Goal: Find specific page/section: Find specific page/section

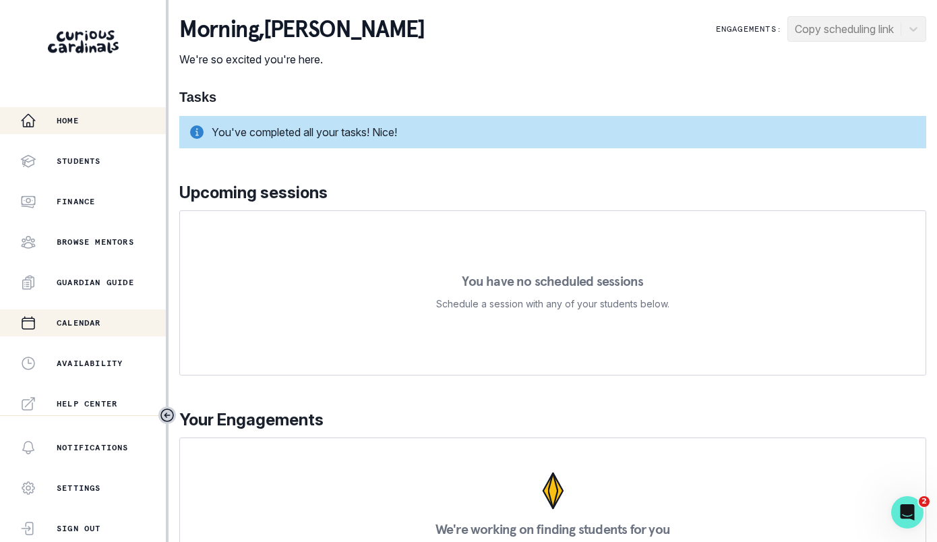
scroll to position [284, 0]
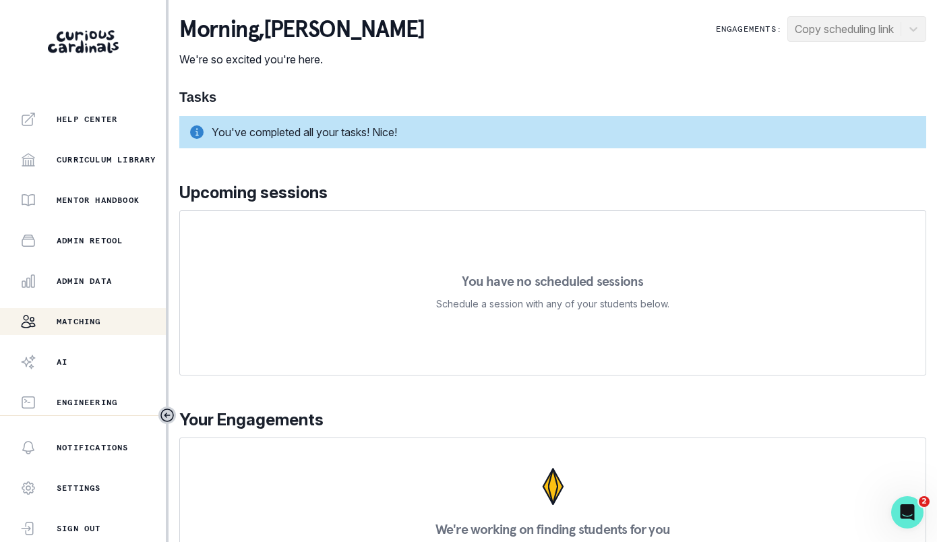
click at [127, 323] on div "Matching" at bounding box center [93, 321] width 146 height 16
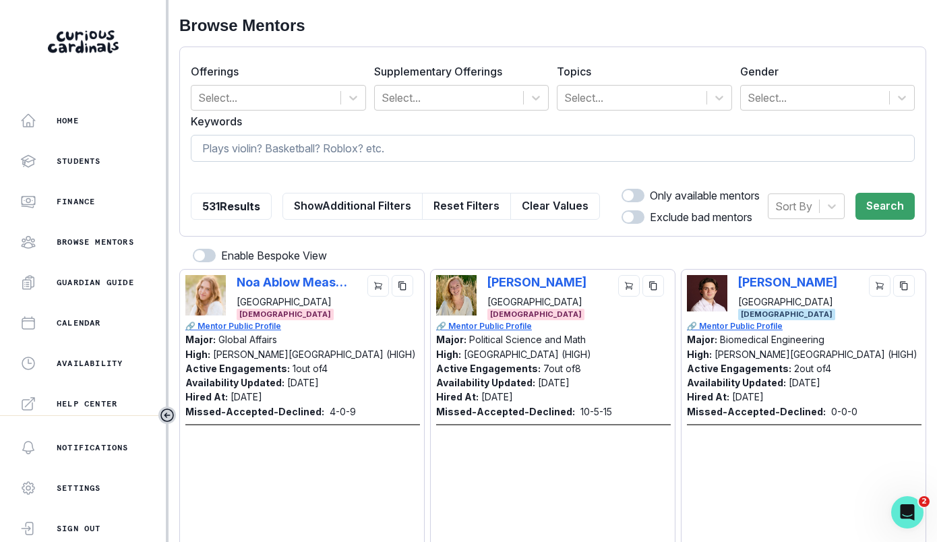
click at [387, 150] on input at bounding box center [553, 148] width 724 height 27
type input "[PERSON_NAME]"
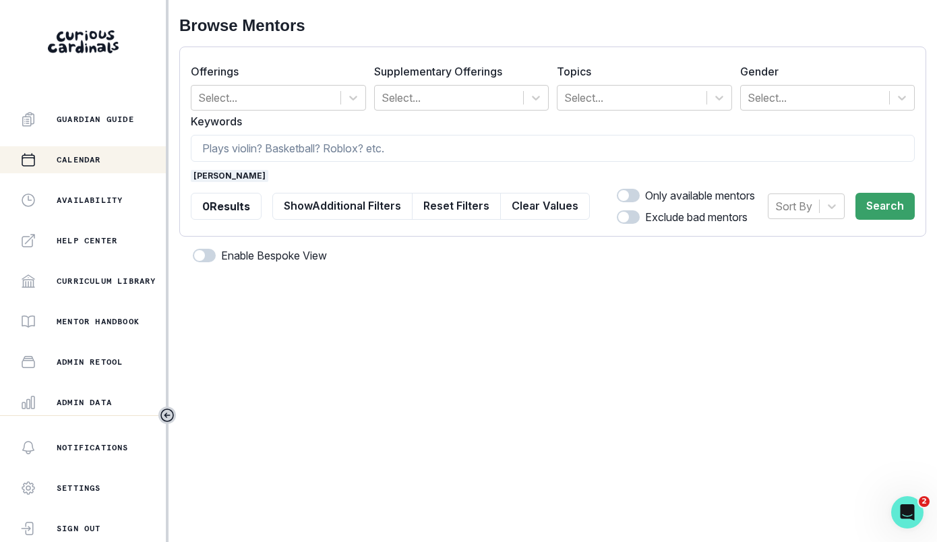
scroll to position [284, 0]
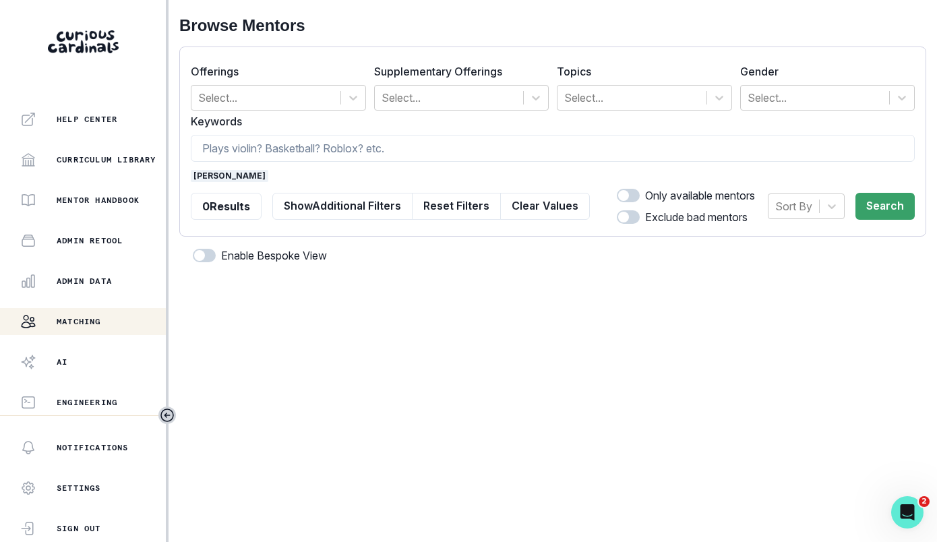
click at [103, 299] on div "Home Students Finance Browse Mentors Guardian Guide Calendar Availability Help …" at bounding box center [83, 261] width 166 height 308
click at [103, 289] on button "Admin Data" at bounding box center [83, 281] width 166 height 27
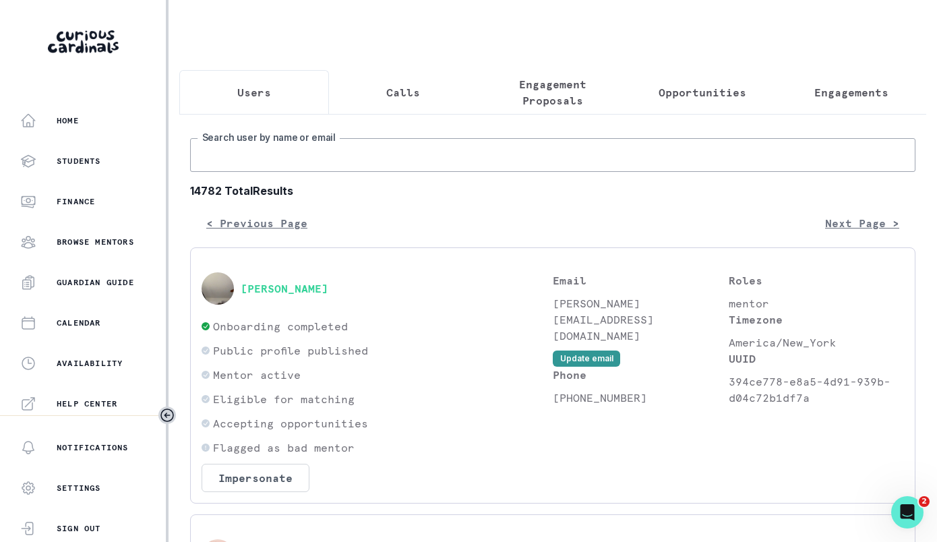
click at [327, 164] on input "Search user by name or email" at bounding box center [552, 155] width 725 height 34
type input "[PERSON_NAME]"
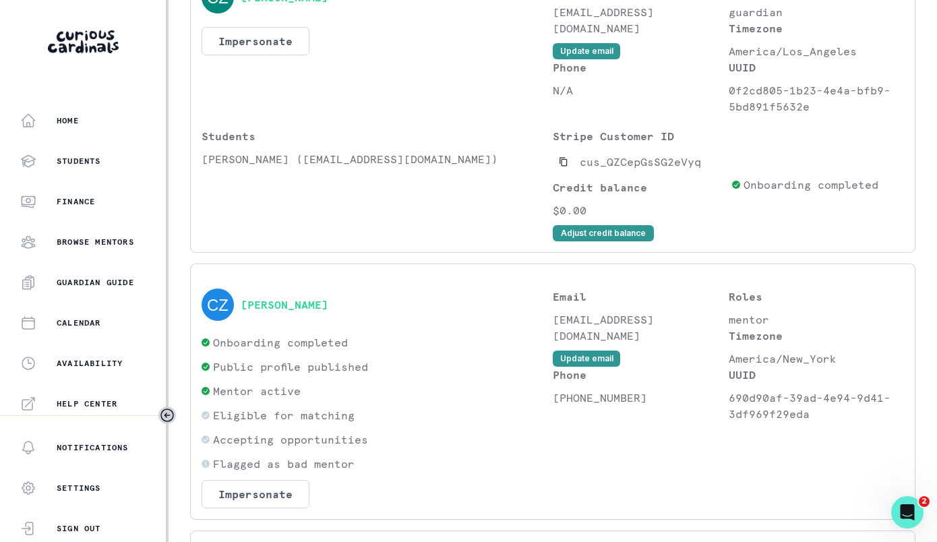
scroll to position [603, 0]
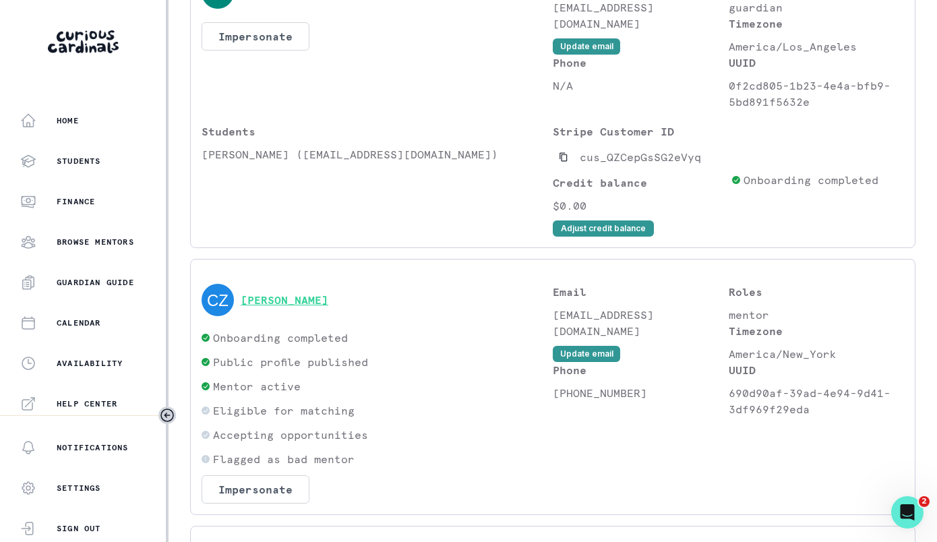
click at [321, 294] on button "[PERSON_NAME]" at bounding box center [285, 299] width 88 height 13
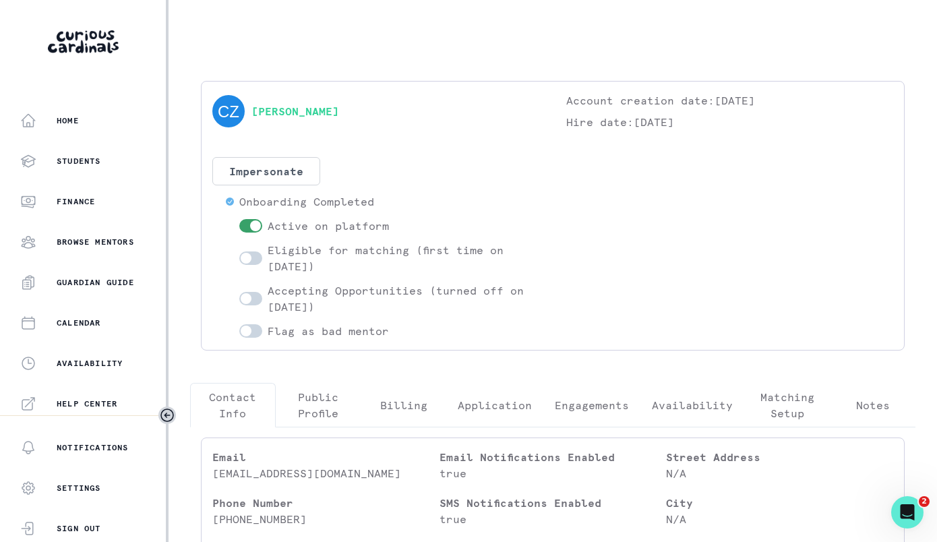
click at [614, 398] on p "Engagements" at bounding box center [592, 405] width 74 height 16
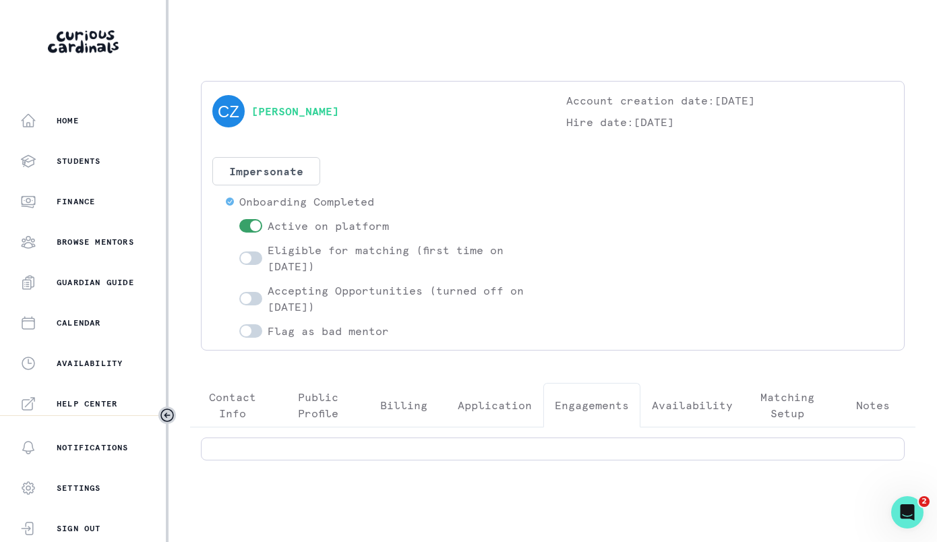
scroll to position [7, 0]
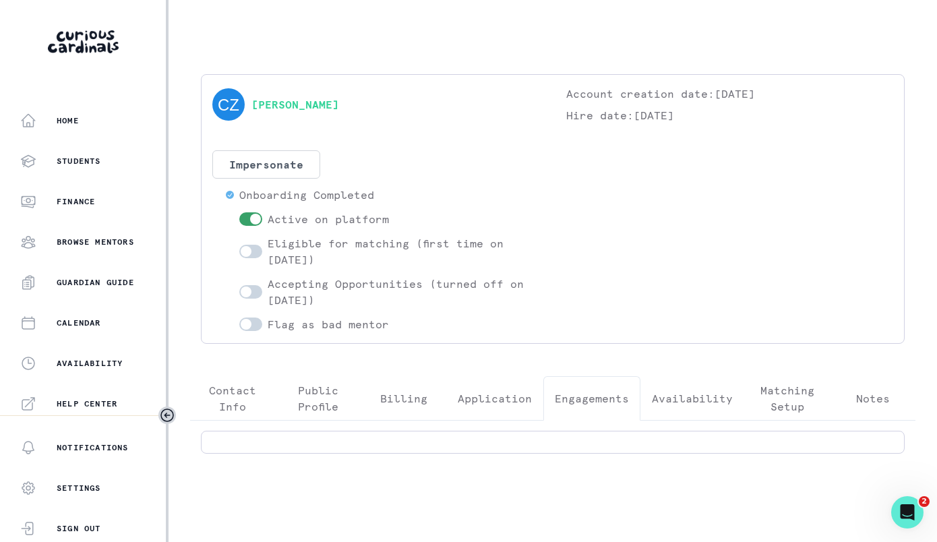
click at [224, 394] on p "Contact Info" at bounding box center [233, 398] width 63 height 32
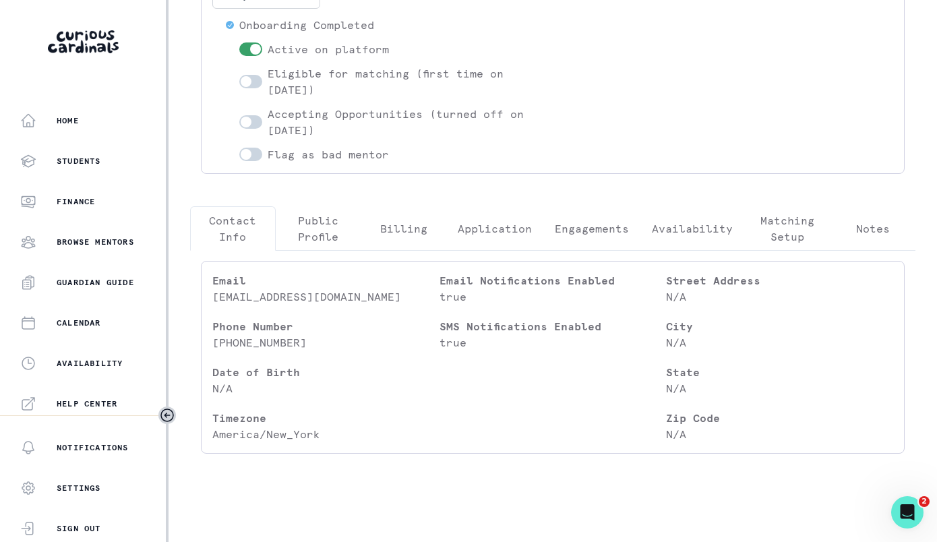
click at [315, 246] on button "Public Profile" at bounding box center [319, 228] width 86 height 44
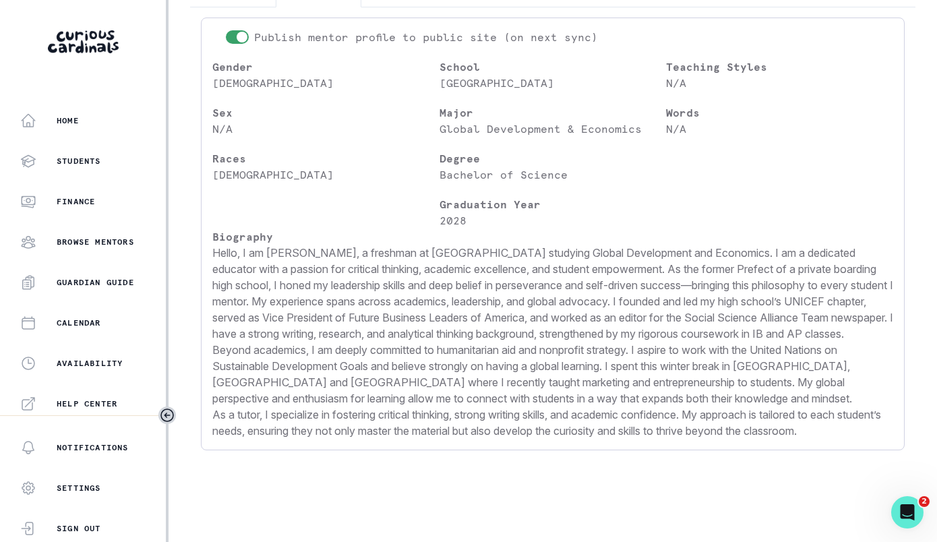
scroll to position [0, 0]
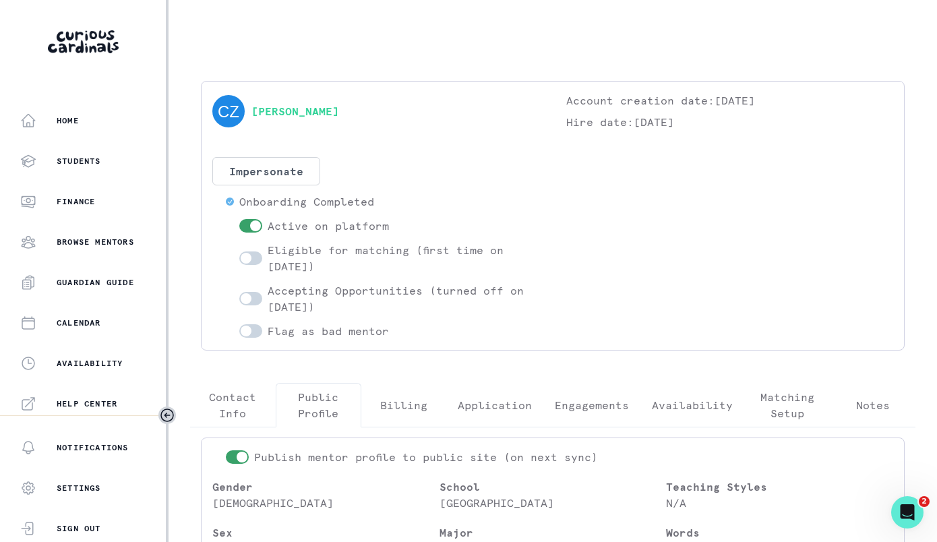
click at [247, 228] on span at bounding box center [250, 225] width 23 height 13
click at [239, 219] on input "checkbox" at bounding box center [239, 218] width 1 height 1
checkbox input "false"
